Goal: Task Accomplishment & Management: Manage account settings

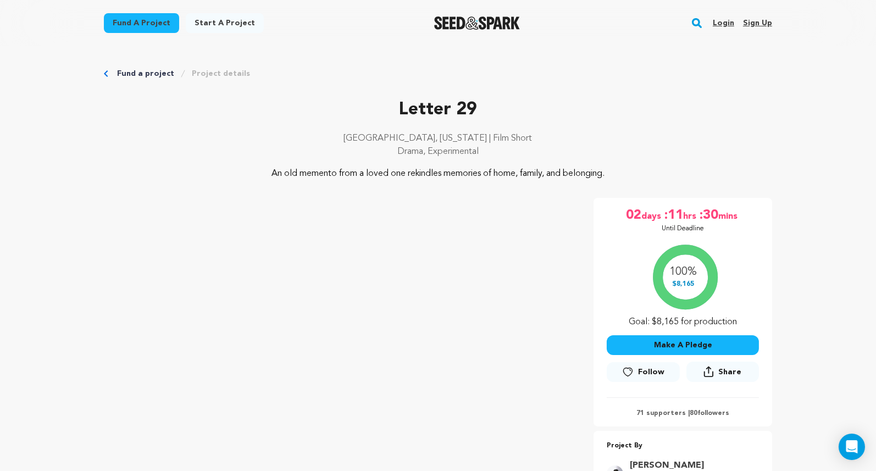
click at [723, 25] on link "Login" at bounding box center [723, 23] width 21 height 18
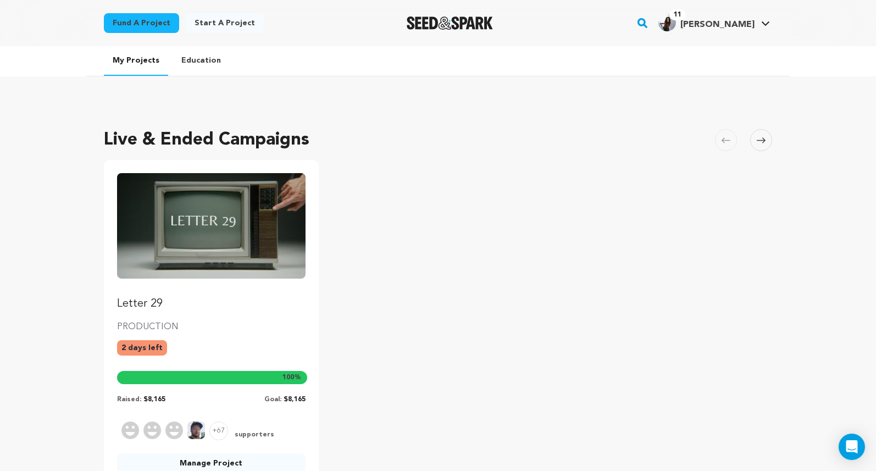
scroll to position [53, 0]
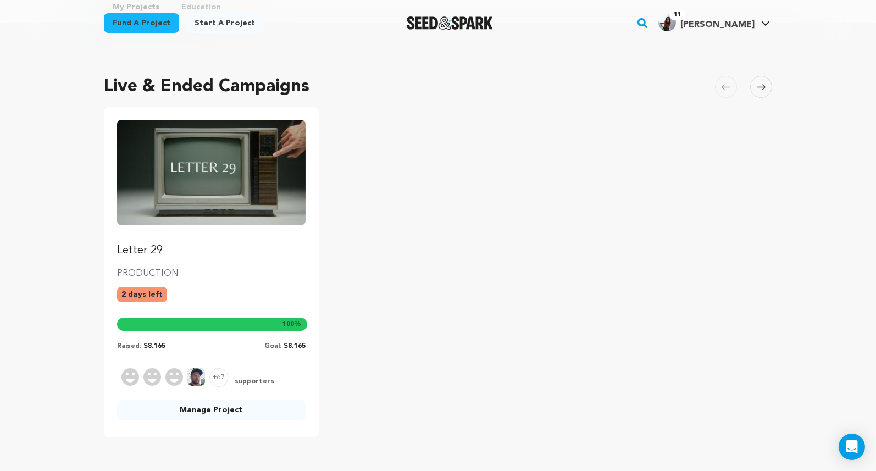
click at [235, 409] on link "Manage Project" at bounding box center [211, 410] width 188 height 20
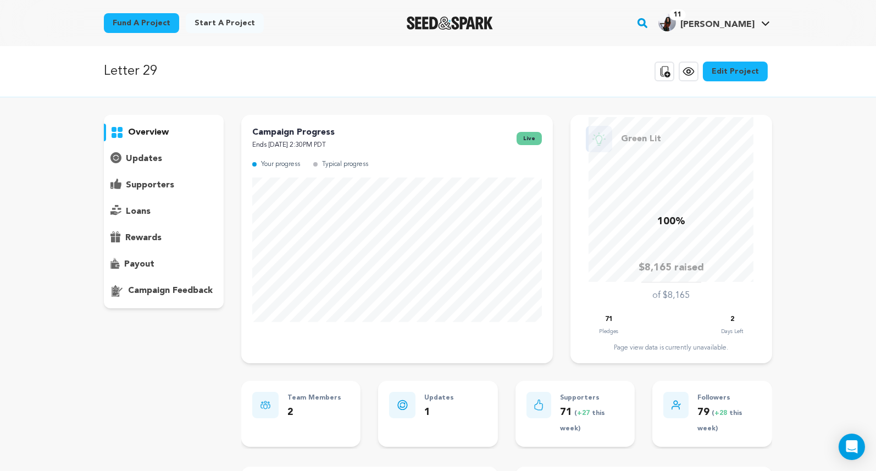
click at [740, 37] on div "11 [PERSON_NAME] [PERSON_NAME]" at bounding box center [714, 23] width 116 height 29
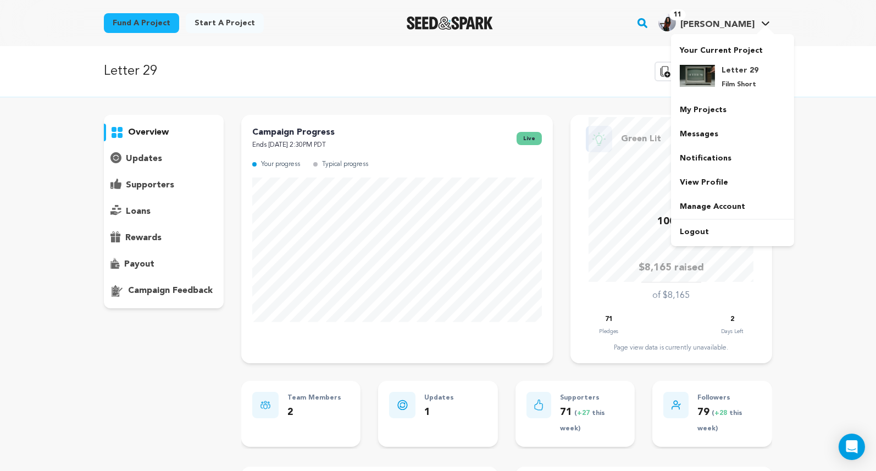
click at [742, 25] on span "[PERSON_NAME]" at bounding box center [717, 24] width 74 height 9
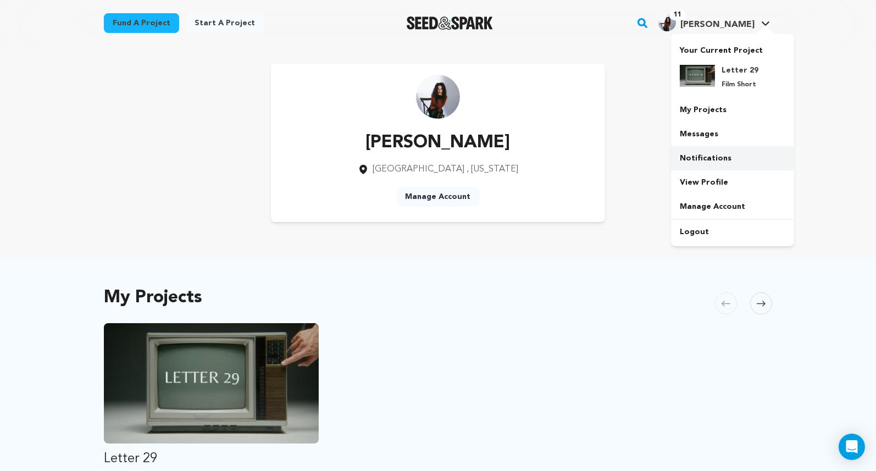
click at [724, 155] on link "Notifications" at bounding box center [732, 158] width 123 height 24
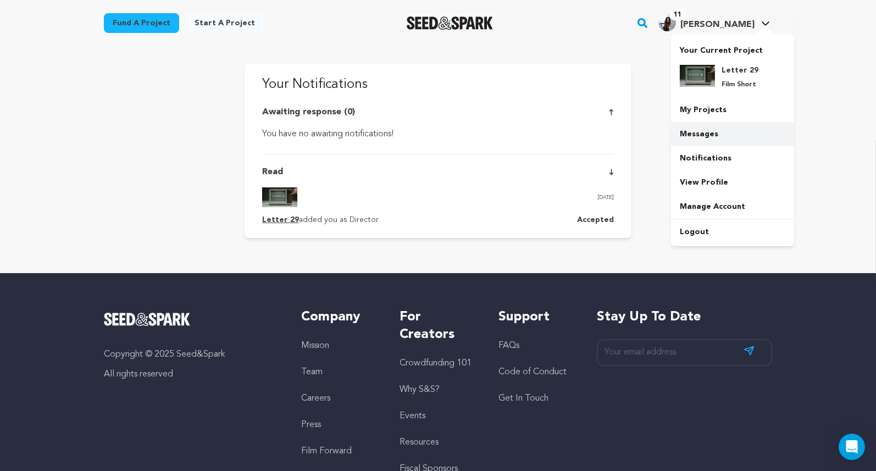
click at [719, 131] on link "Messages" at bounding box center [732, 134] width 123 height 24
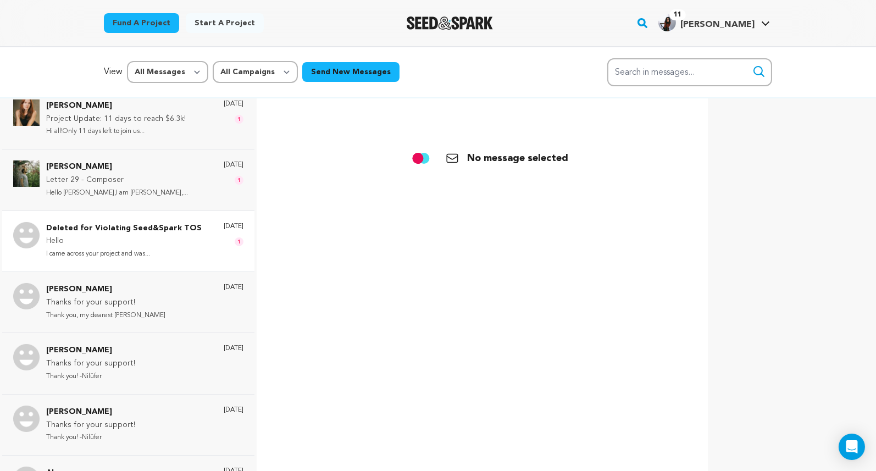
scroll to position [2, 0]
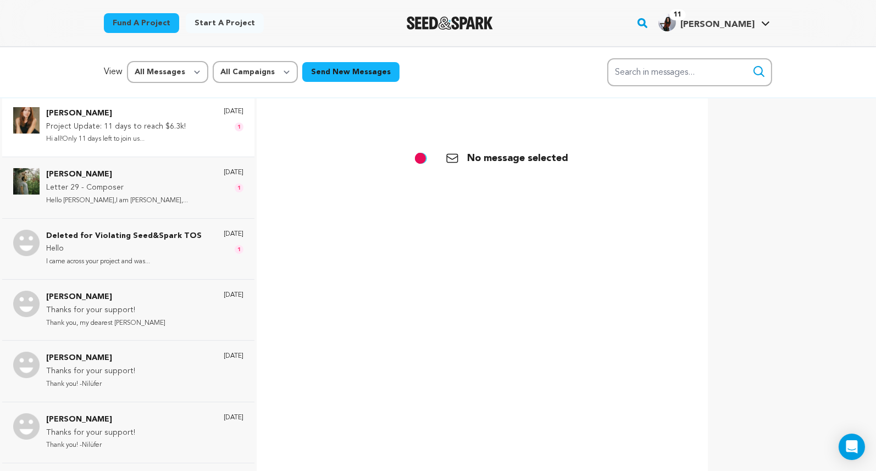
click at [155, 130] on p "Project Update: 11 days to reach $6.3k!" at bounding box center [116, 126] width 140 height 13
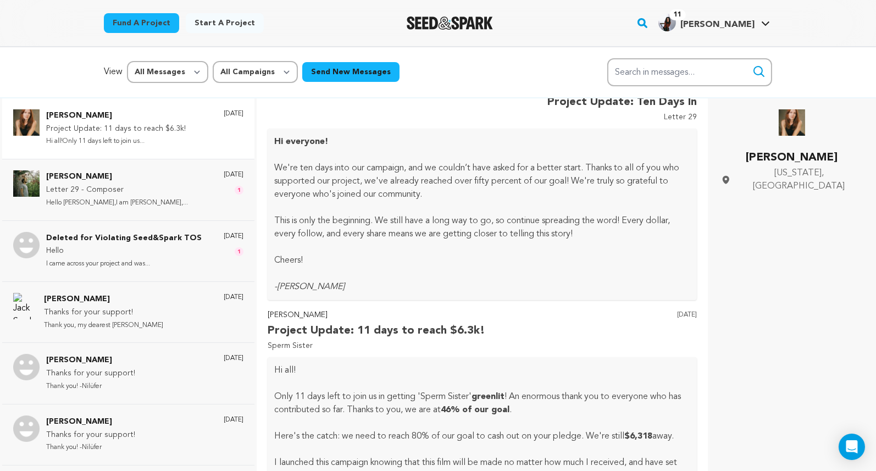
scroll to position [0, 0]
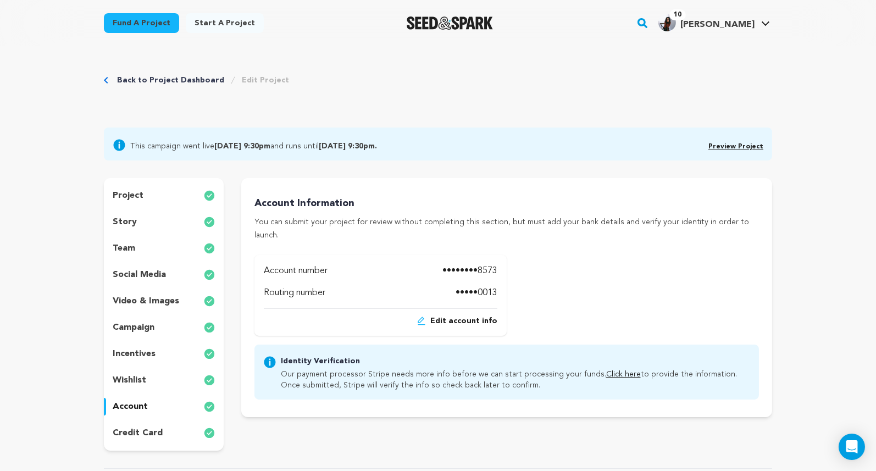
click at [610, 370] on link "Click here" at bounding box center [623, 374] width 35 height 8
